Goal: Task Accomplishment & Management: Complete application form

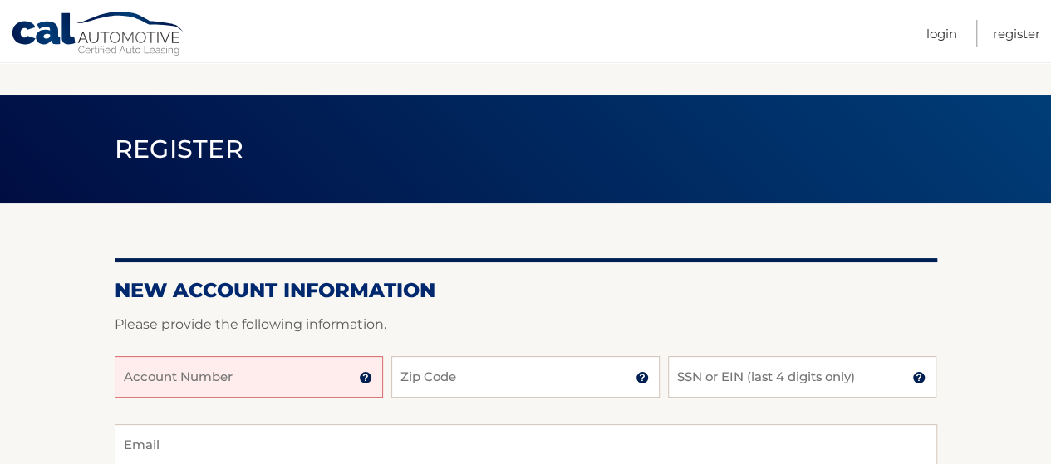
scroll to position [166, 0]
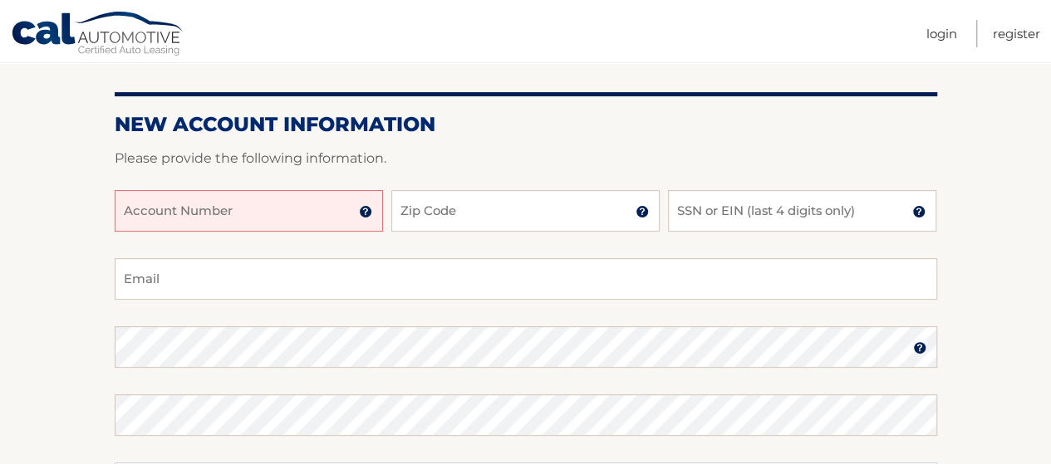
click at [304, 218] on input "Account Number" at bounding box center [249, 211] width 268 height 42
click at [341, 219] on input "Account Number" at bounding box center [249, 211] width 268 height 42
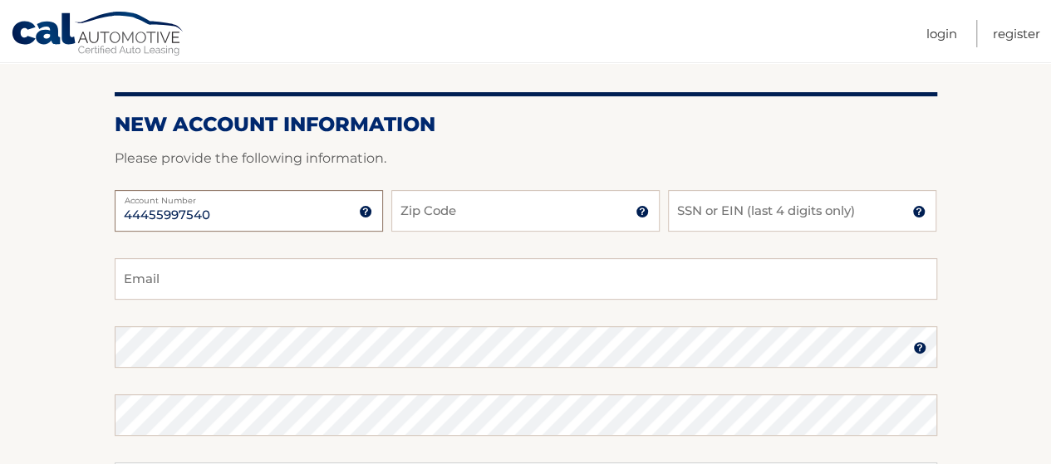
type input "44455997540"
click at [426, 211] on input "Zip Code" at bounding box center [525, 211] width 268 height 42
type input "11968"
click at [702, 218] on input "SSN or EIN (last 4 digits only)" at bounding box center [802, 211] width 268 height 42
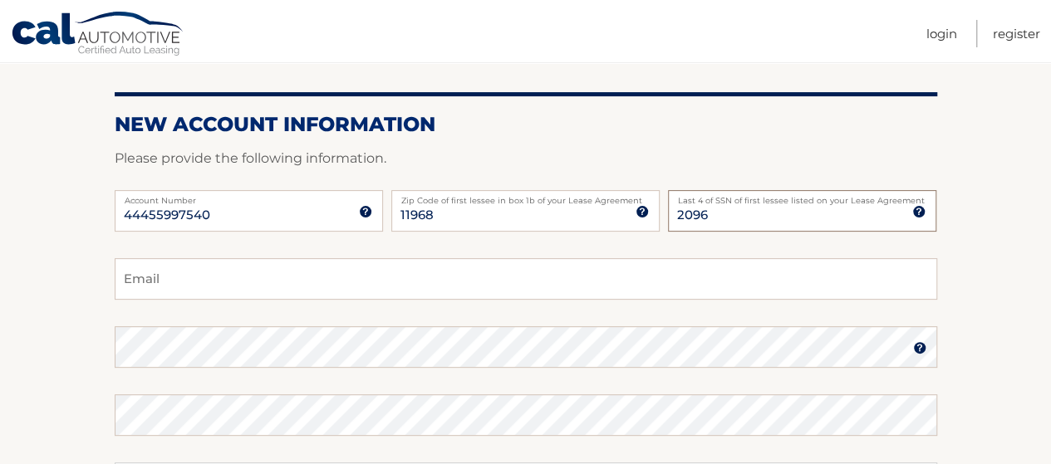
type input "2096"
click at [502, 267] on input "Email" at bounding box center [526, 279] width 822 height 42
type input "[EMAIL_ADDRESS][DOMAIN_NAME]"
click at [919, 351] on img at bounding box center [919, 347] width 13 height 13
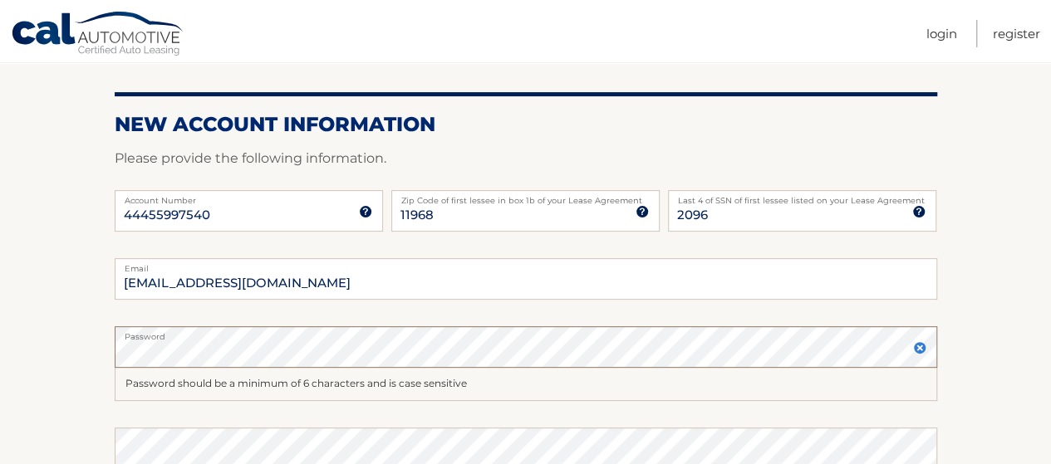
scroll to position [332, 0]
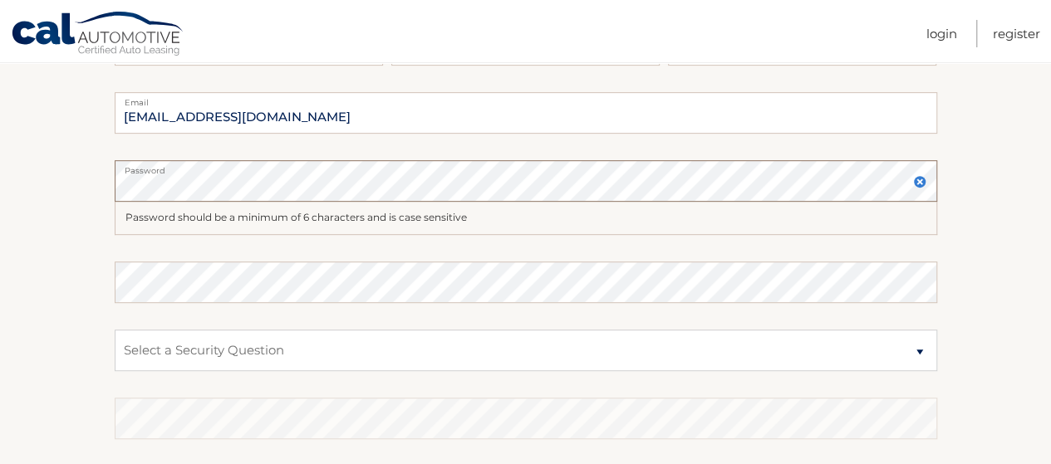
click at [346, 346] on select "Select a Security Question What was the name of your elementary school? What is…" at bounding box center [526, 351] width 822 height 42
select select "3"
click at [115, 330] on select "Select a Security Question What was the name of your elementary school? What is…" at bounding box center [526, 351] width 822 height 42
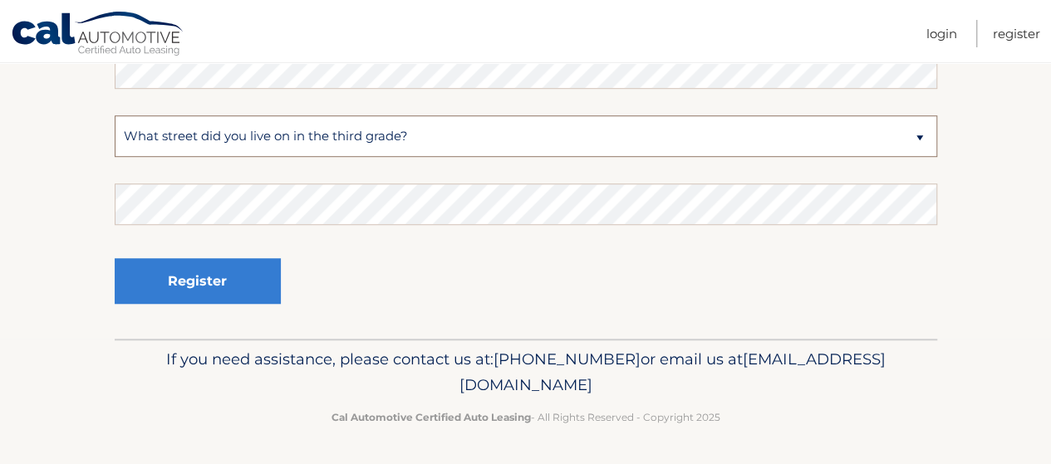
scroll to position [463, 0]
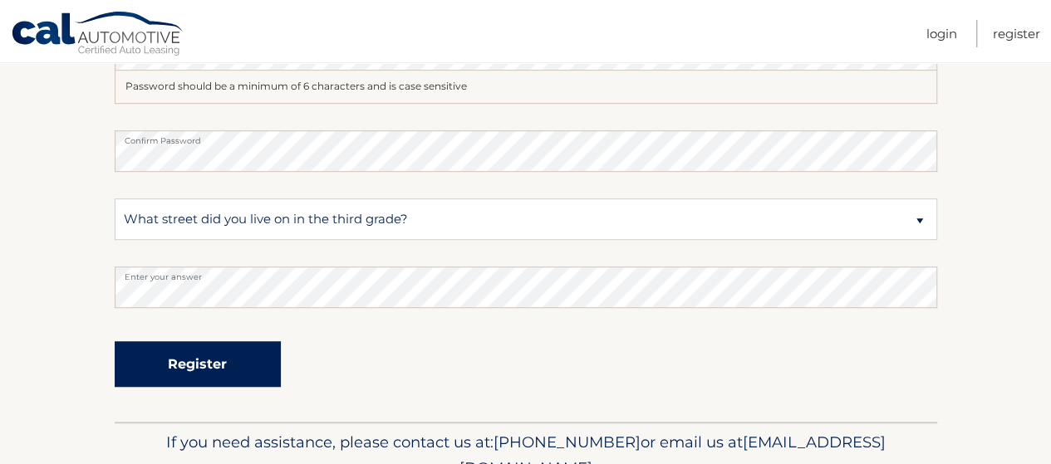
click at [233, 375] on button "Register" at bounding box center [198, 364] width 166 height 46
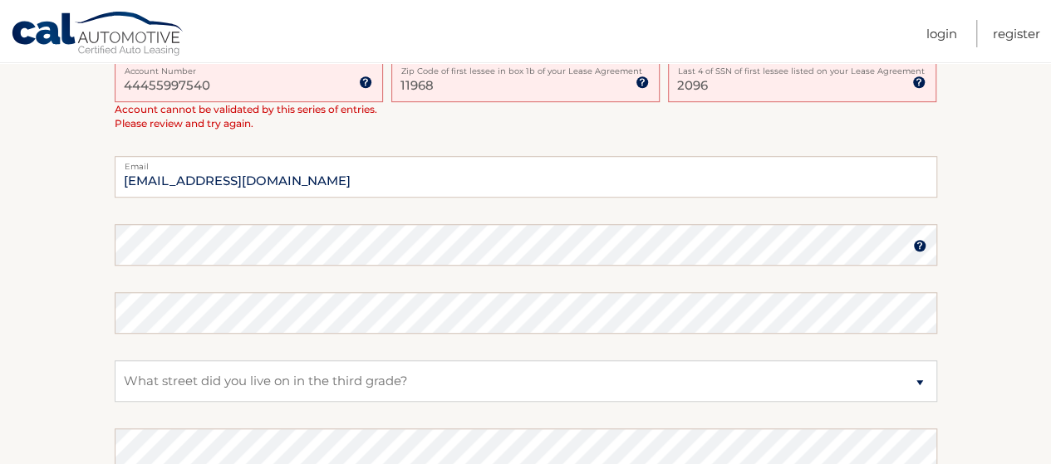
scroll to position [415, 0]
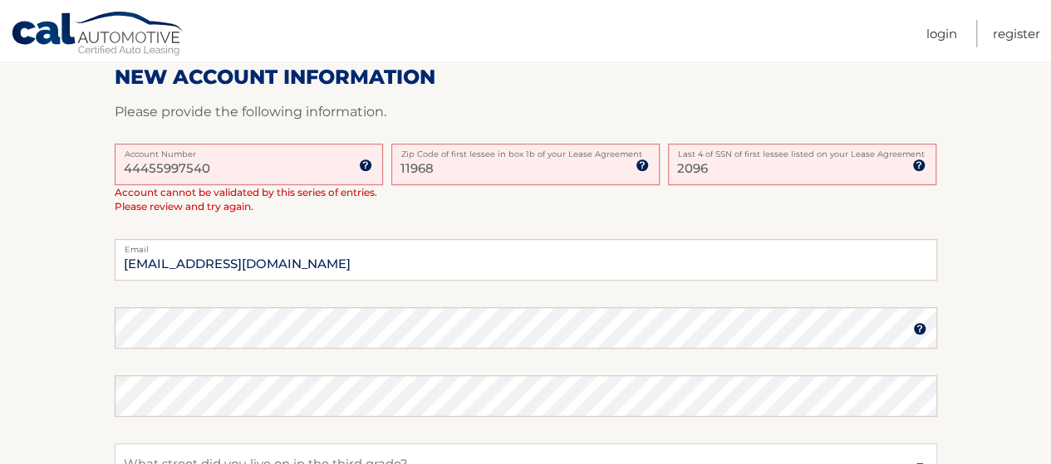
click at [216, 167] on input "44455997540" at bounding box center [249, 165] width 268 height 42
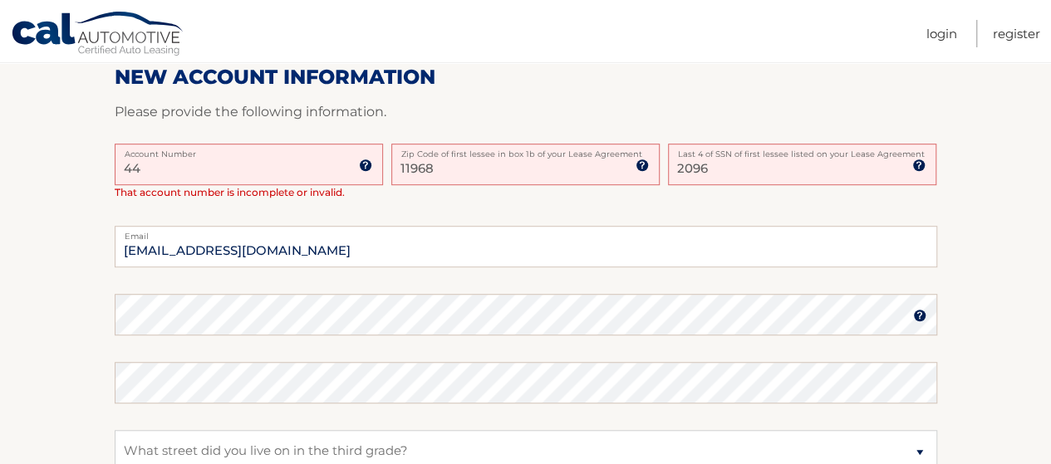
type input "4"
type input "44455997540"
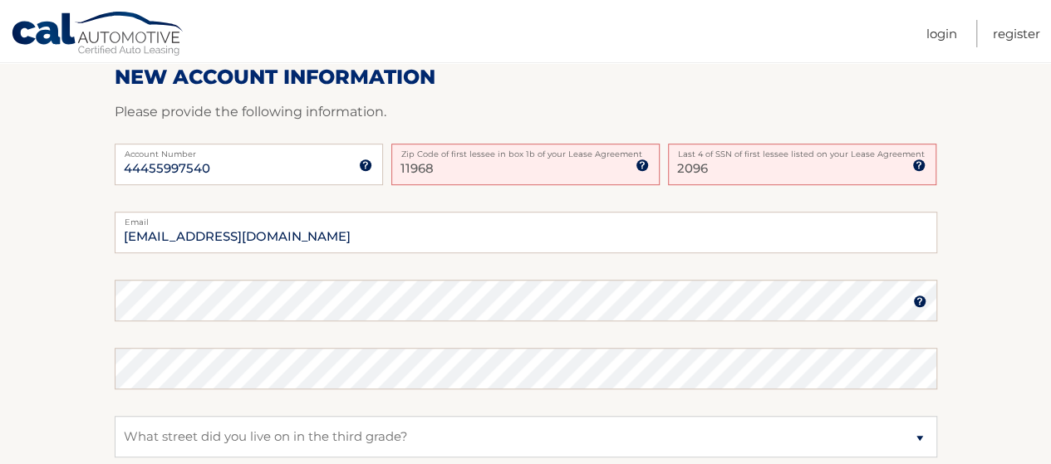
click at [503, 169] on input "11968" at bounding box center [525, 165] width 268 height 42
click at [477, 233] on input "[EMAIL_ADDRESS][DOMAIN_NAME]" at bounding box center [526, 233] width 822 height 42
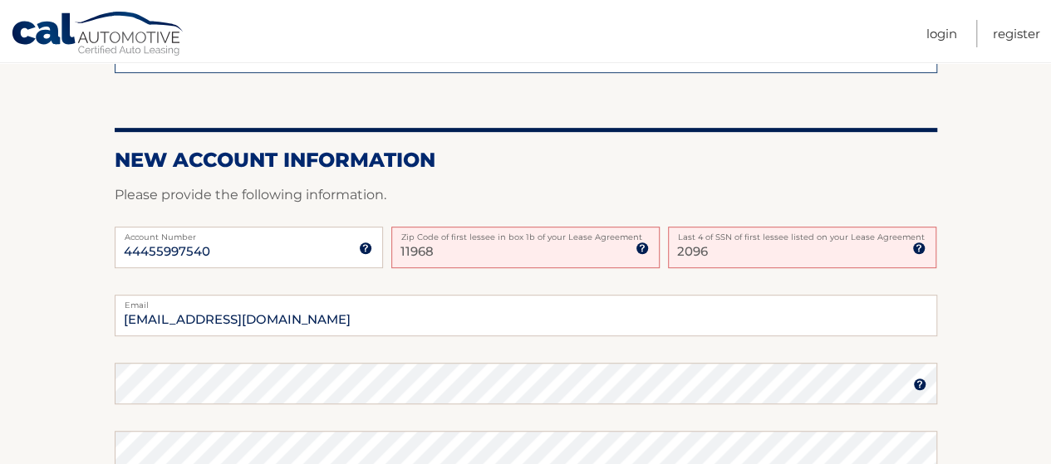
click at [451, 252] on input "11968" at bounding box center [525, 248] width 268 height 42
click at [533, 249] on input "11968" at bounding box center [525, 248] width 268 height 42
drag, startPoint x: 461, startPoint y: 248, endPoint x: 329, endPoint y: 260, distance: 132.6
click at [329, 260] on div "44455997540 Account Number 11 digit account number provided on your coupon book…" at bounding box center [526, 261] width 822 height 68
click at [460, 261] on input "11968" at bounding box center [525, 248] width 268 height 42
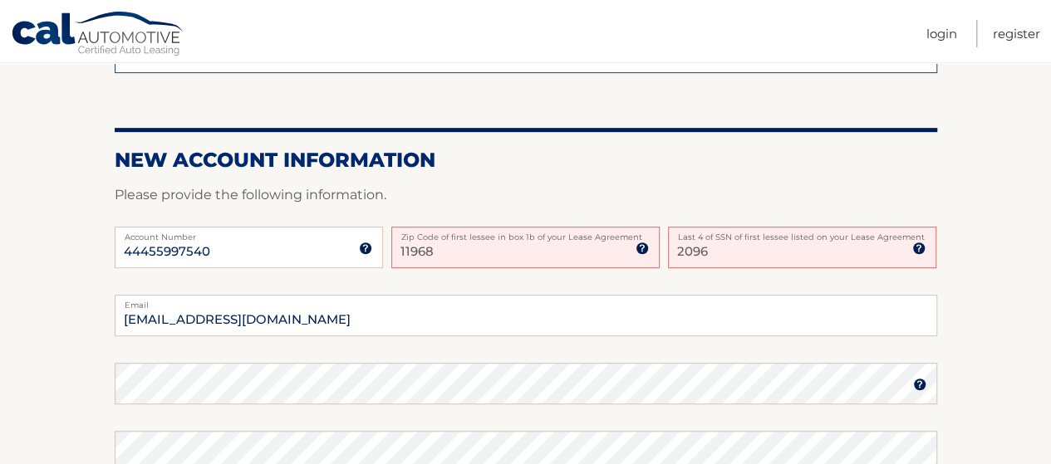
click at [723, 237] on label "Last 4 of SSN of first lessee listed on your Lease Agreement" at bounding box center [802, 233] width 268 height 13
click at [723, 237] on input "2096" at bounding box center [802, 248] width 268 height 42
click at [726, 247] on input "2096" at bounding box center [802, 248] width 268 height 42
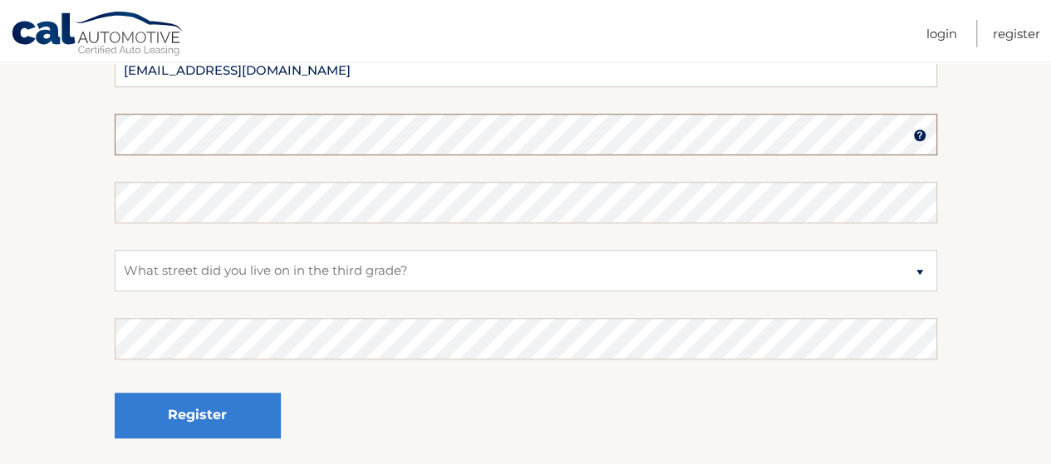
scroll to position [415, 0]
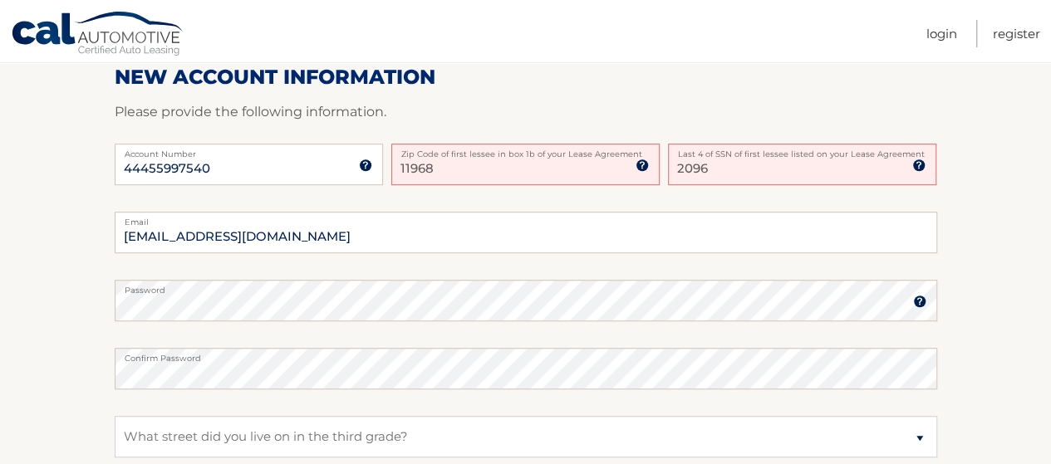
click at [917, 301] on img at bounding box center [919, 301] width 13 height 13
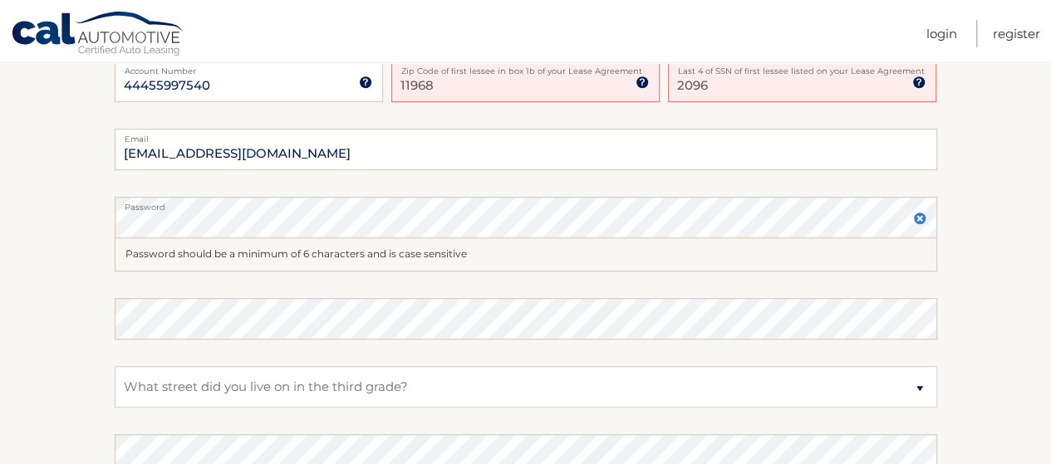
click at [640, 84] on img at bounding box center [641, 82] width 13 height 13
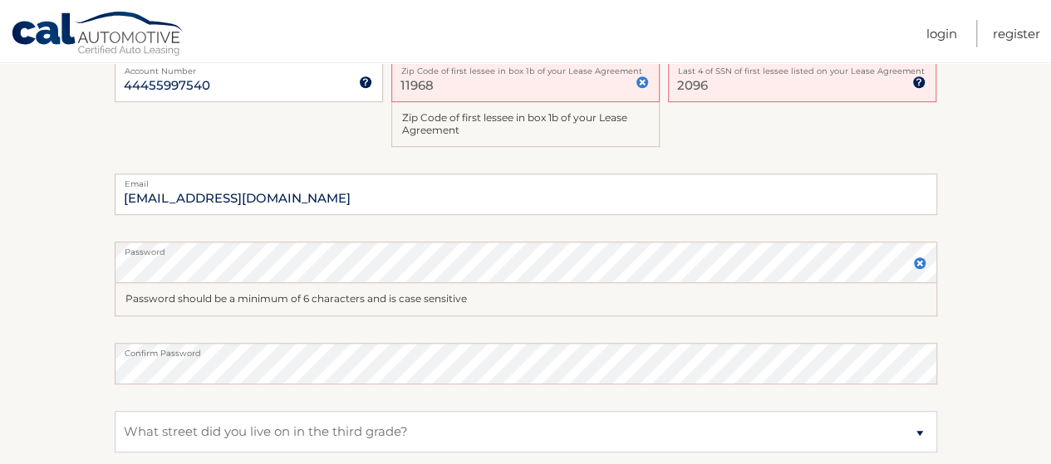
click at [435, 94] on input "11968" at bounding box center [525, 82] width 268 height 42
click at [563, 90] on input "11968" at bounding box center [525, 82] width 268 height 42
type input "1"
click at [457, 190] on input "[EMAIL_ADDRESS][DOMAIN_NAME]" at bounding box center [526, 195] width 822 height 42
click at [346, 149] on div "44455997540 Account Number 11 digit account number provided on your coupon book…" at bounding box center [526, 118] width 822 height 114
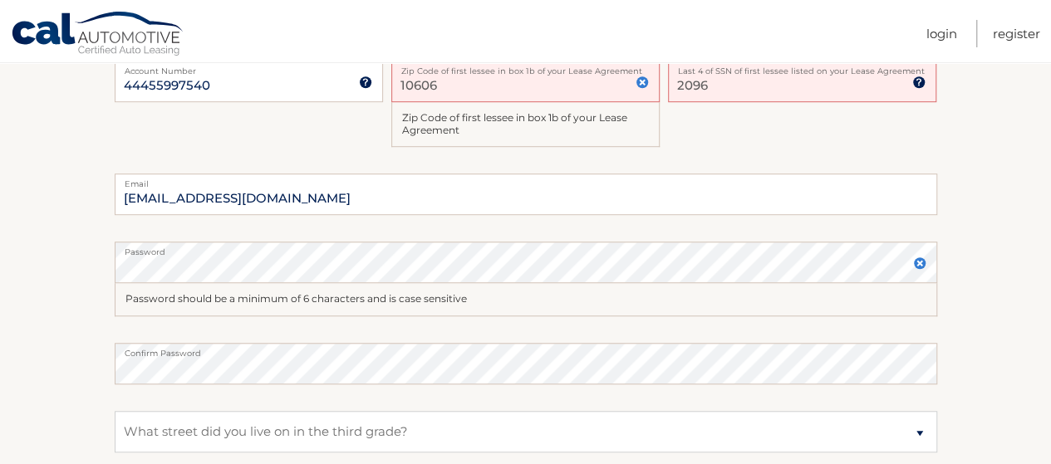
scroll to position [415, 0]
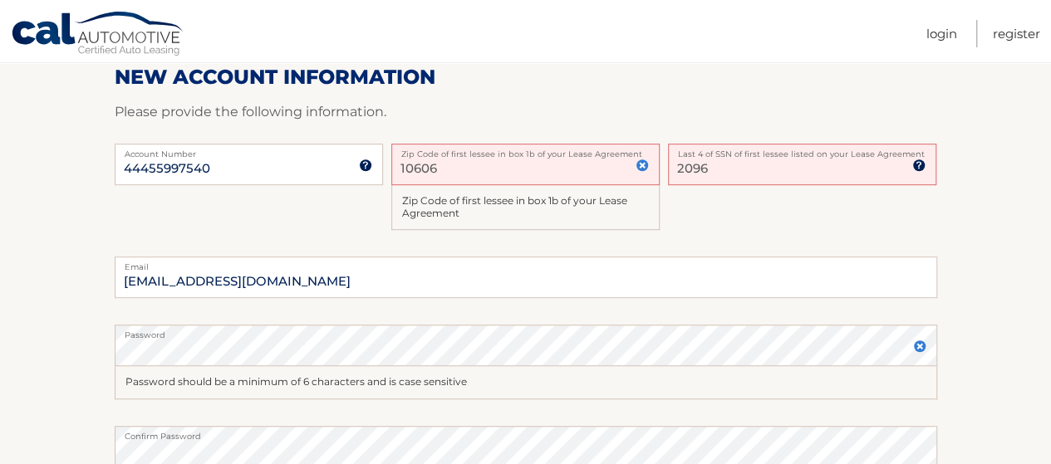
click at [467, 164] on input "10606" at bounding box center [525, 165] width 268 height 42
type input "1"
click at [319, 169] on input "44455997540" at bounding box center [249, 165] width 268 height 42
click at [444, 169] on input "Zip Code" at bounding box center [525, 165] width 268 height 42
type input "11968"
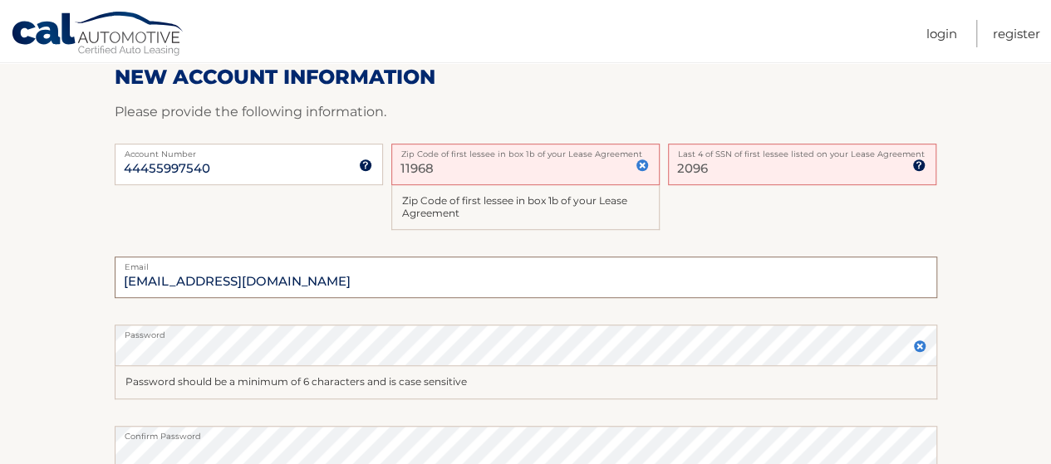
scroll to position [664, 0]
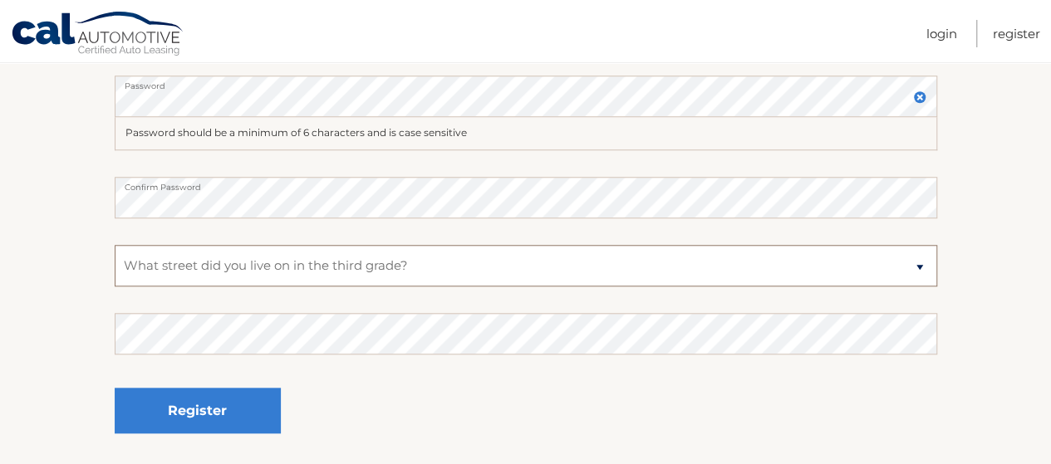
click at [291, 268] on select "Select a Security Question What was the name of your elementary school? What is…" at bounding box center [526, 266] width 822 height 42
click at [115, 245] on select "Select a Security Question What was the name of your elementary school? What is…" at bounding box center [526, 266] width 822 height 42
click at [263, 273] on select "Select a Security Question What was the name of your elementary school? What is…" at bounding box center [526, 266] width 822 height 42
select select "3"
click at [115, 245] on select "Select a Security Question What was the name of your elementary school? What is…" at bounding box center [526, 266] width 822 height 42
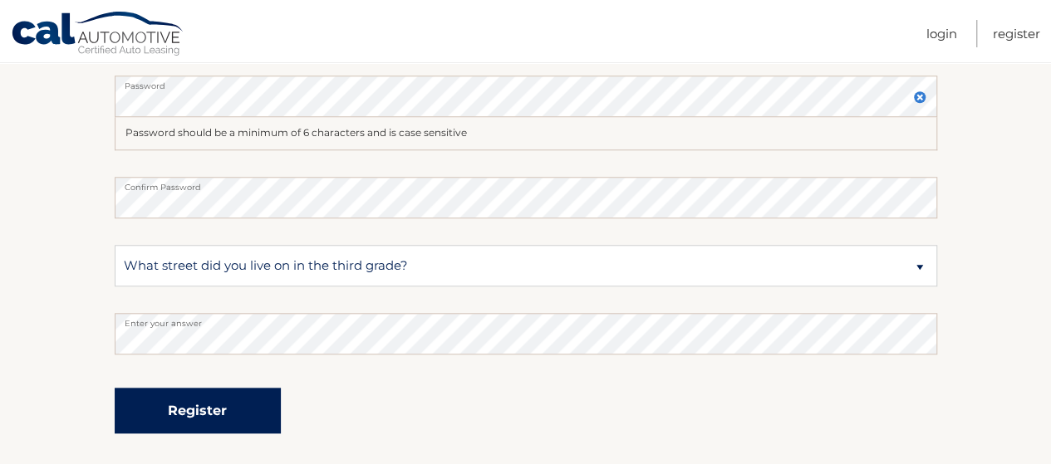
click at [209, 418] on button "Register" at bounding box center [198, 411] width 166 height 46
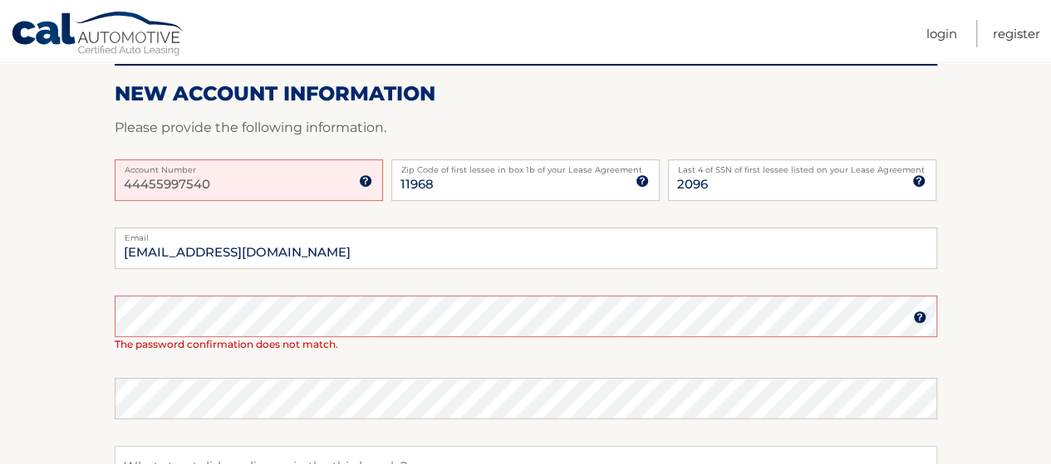
scroll to position [332, 0]
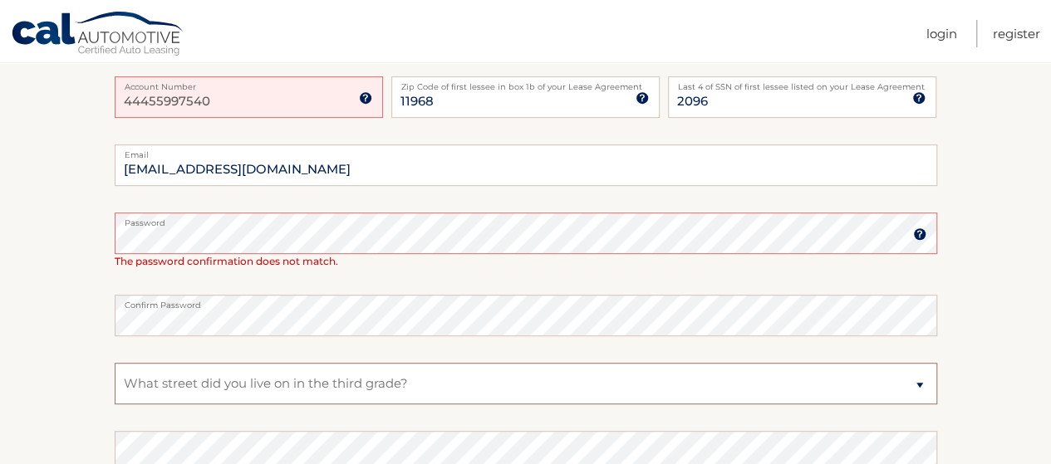
click at [262, 376] on select "Select a Security Question What was the name of your elementary school? What is…" at bounding box center [526, 384] width 822 height 42
click at [115, 363] on select "Select a Security Question What was the name of your elementary school? What is…" at bounding box center [526, 384] width 822 height 42
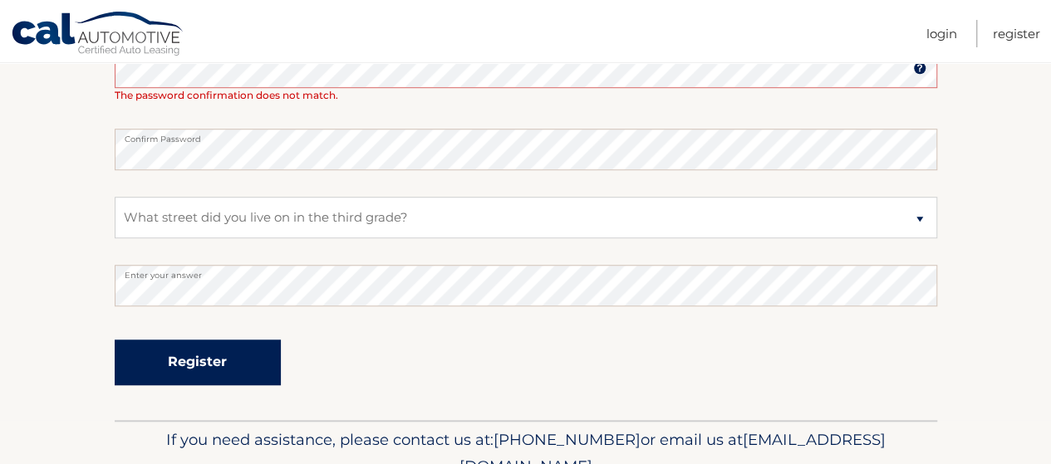
click at [216, 346] on button "Register" at bounding box center [198, 363] width 166 height 46
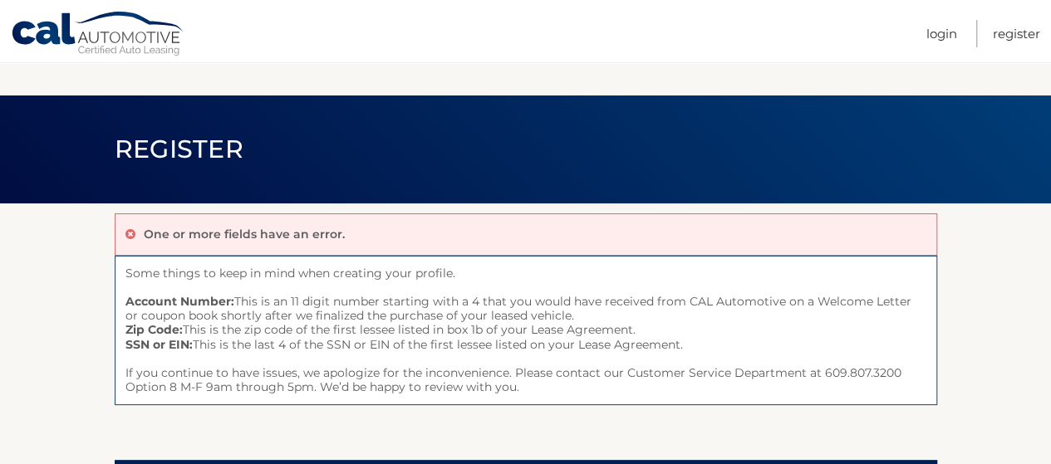
scroll to position [332, 0]
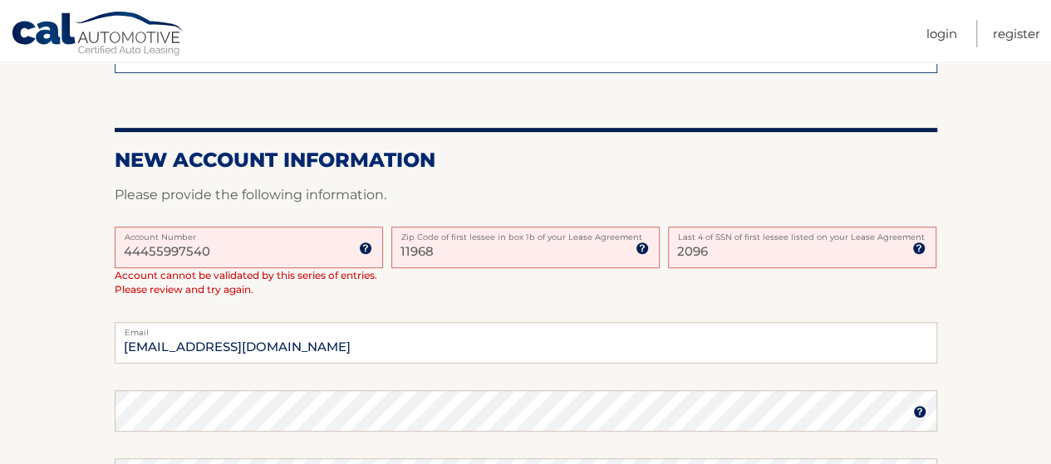
click at [711, 255] on input "2096" at bounding box center [802, 248] width 268 height 42
type input "2"
drag, startPoint x: 488, startPoint y: 256, endPoint x: 29, endPoint y: 252, distance: 459.3
click at [29, 252] on section "One or more fields have an error. Some things to keep in mind when creating you…" at bounding box center [525, 310] width 1051 height 879
type input "10606"
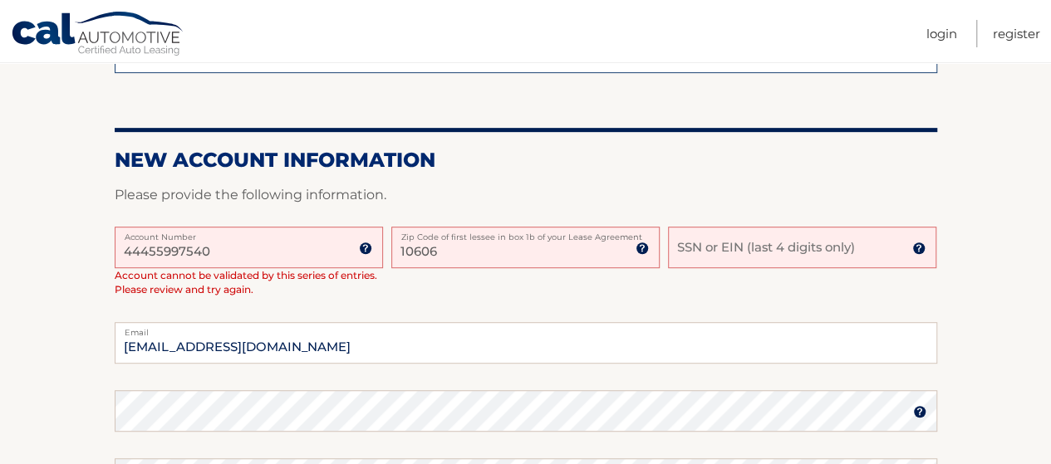
click at [701, 253] on input "SSN or EIN (last 4 digits only)" at bounding box center [802, 248] width 268 height 42
type input "2096"
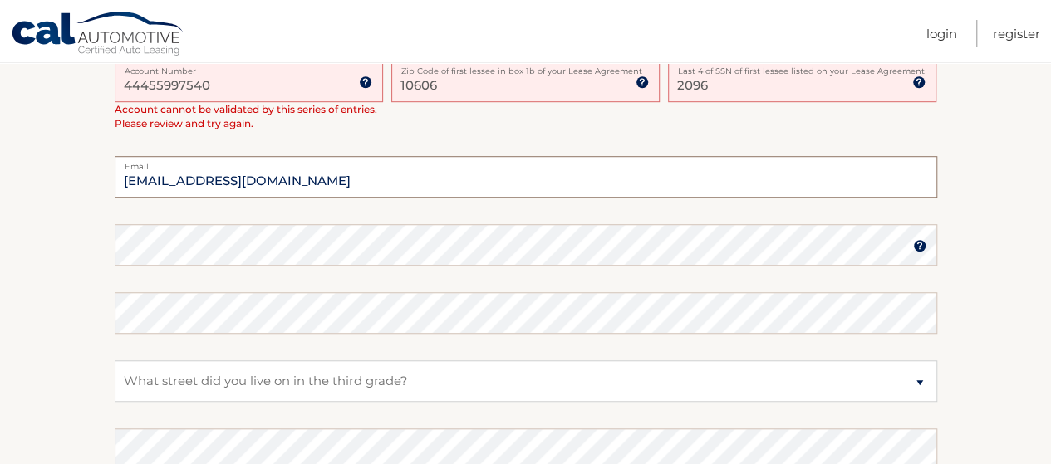
scroll to position [581, 0]
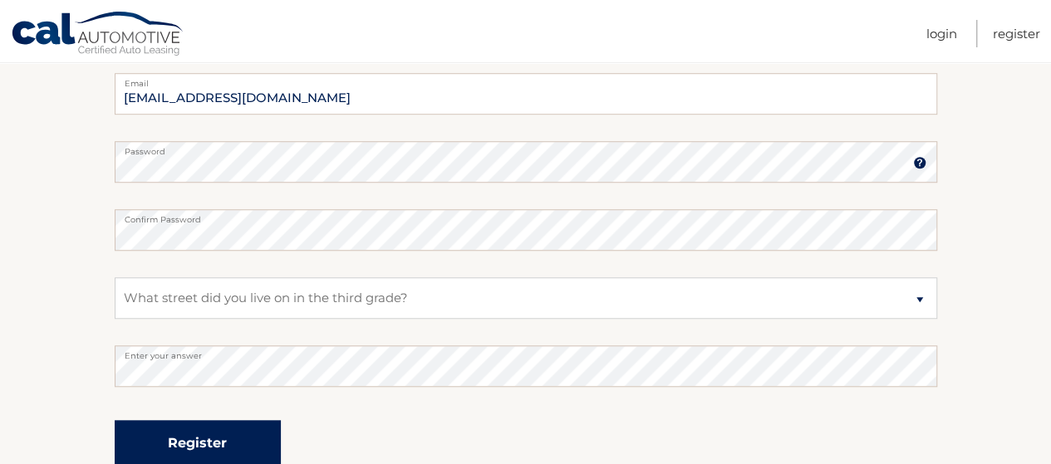
click at [188, 448] on button "Register" at bounding box center [198, 443] width 166 height 46
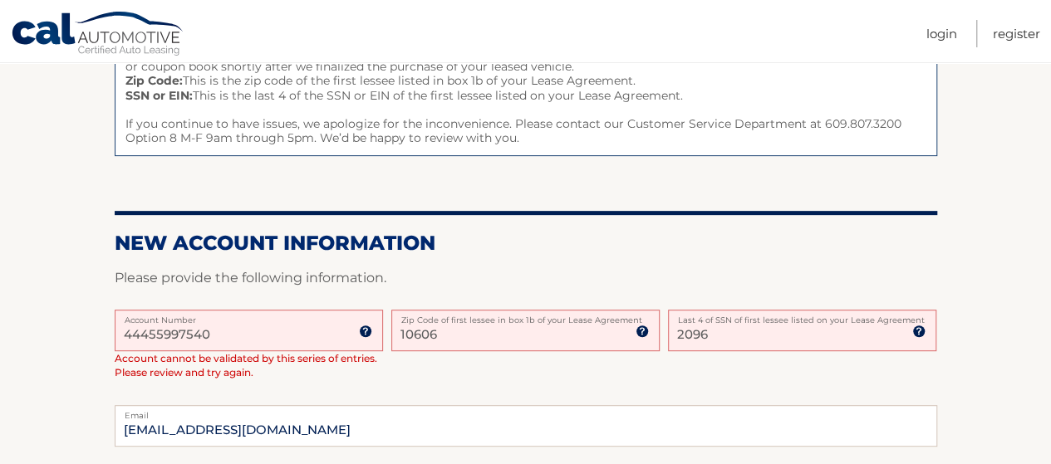
scroll to position [415, 0]
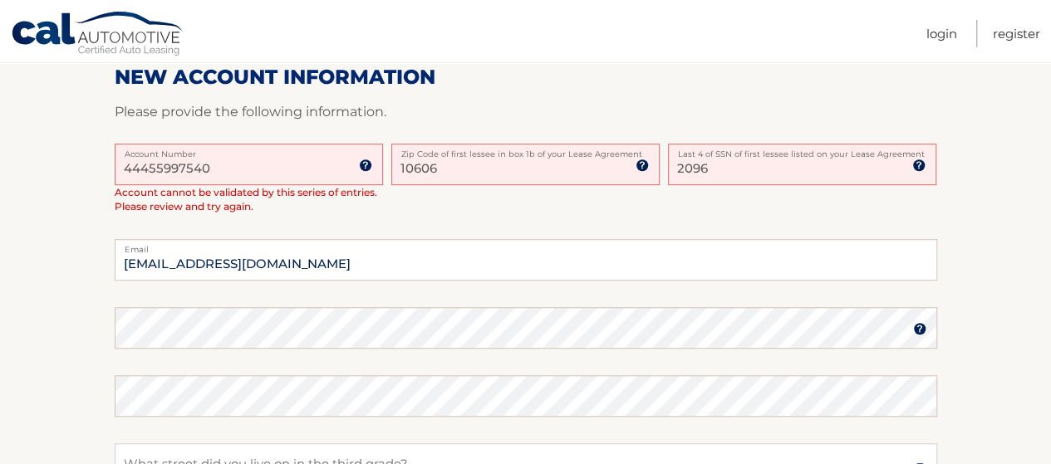
click at [362, 167] on img at bounding box center [365, 165] width 13 height 13
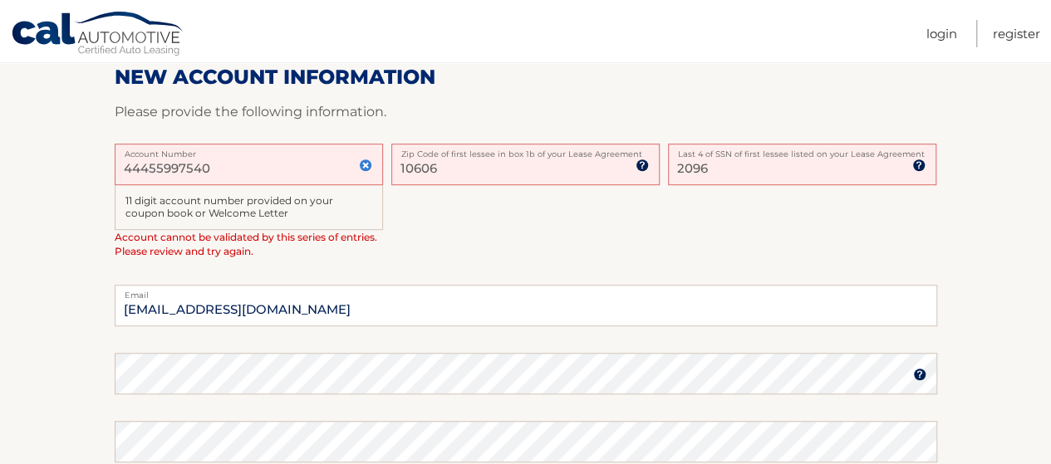
click at [362, 167] on img at bounding box center [365, 165] width 13 height 13
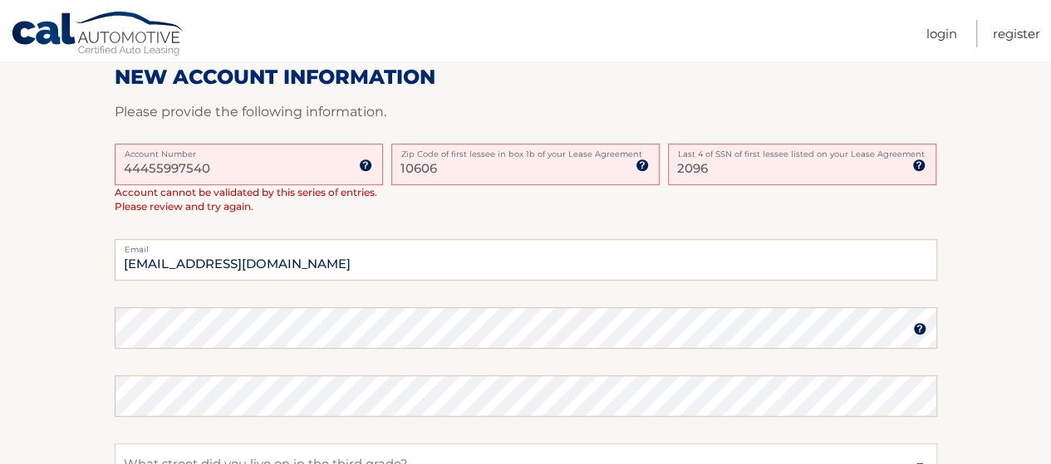
drag, startPoint x: 481, startPoint y: 167, endPoint x: 309, endPoint y: 169, distance: 171.9
click at [309, 169] on div "44455997540 Account Number 11 digit account number provided on your coupon book…" at bounding box center [526, 192] width 822 height 96
type input "11968"
click at [921, 167] on img at bounding box center [918, 165] width 13 height 13
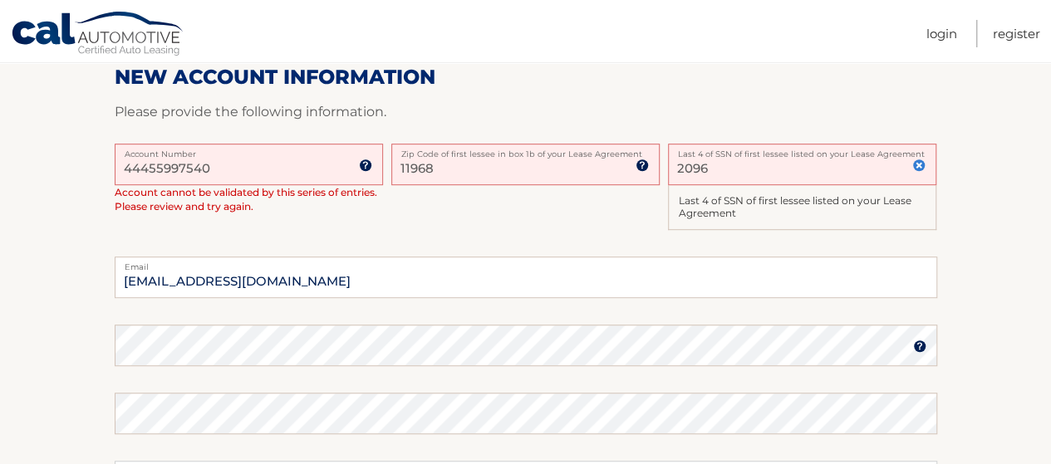
click at [900, 174] on input "2096" at bounding box center [802, 165] width 268 height 42
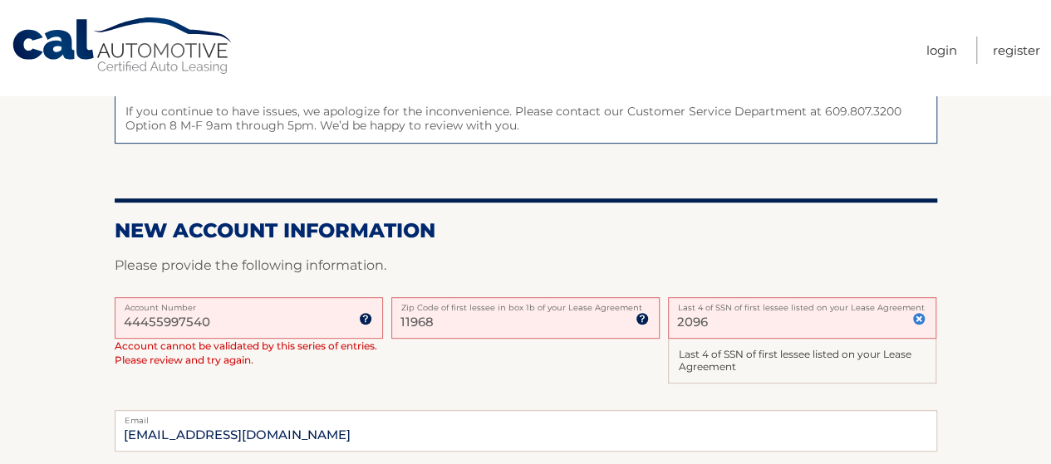
scroll to position [0, 0]
